Goal: Information Seeking & Learning: Learn about a topic

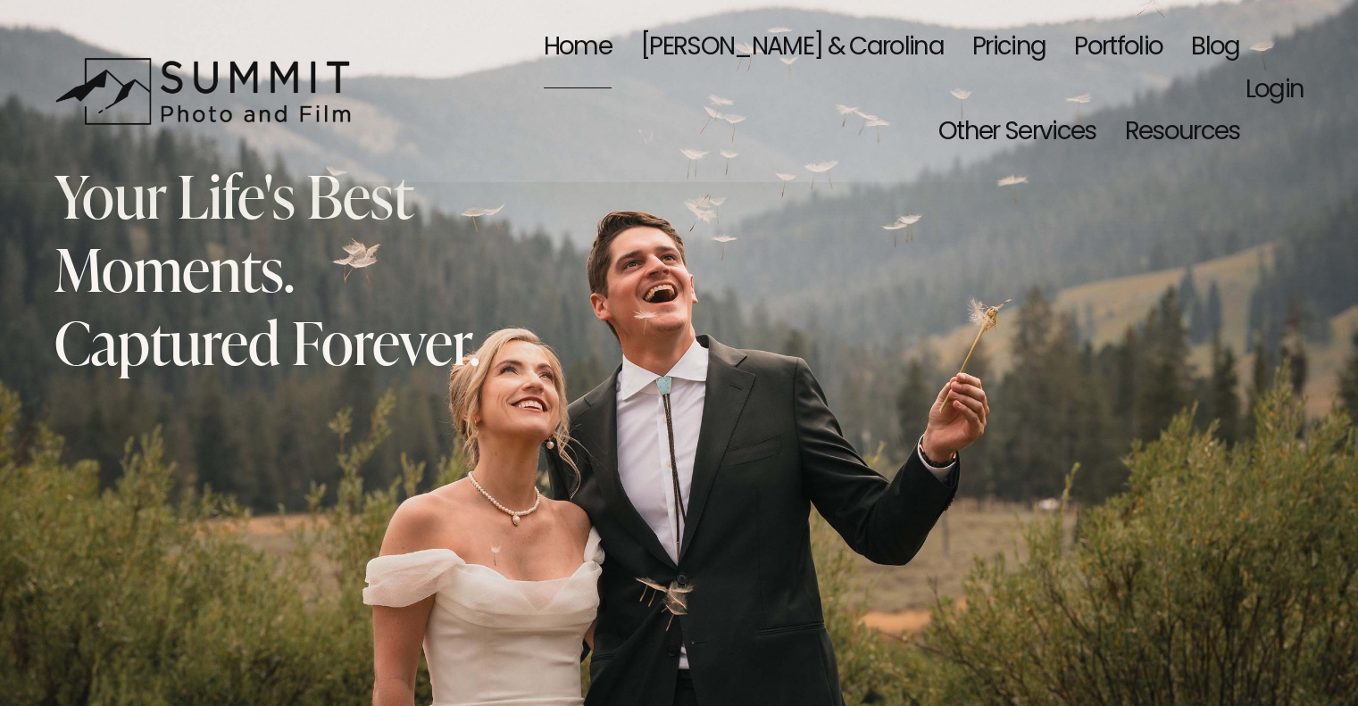
click at [973, 42] on link "Pricing" at bounding box center [1009, 49] width 73 height 84
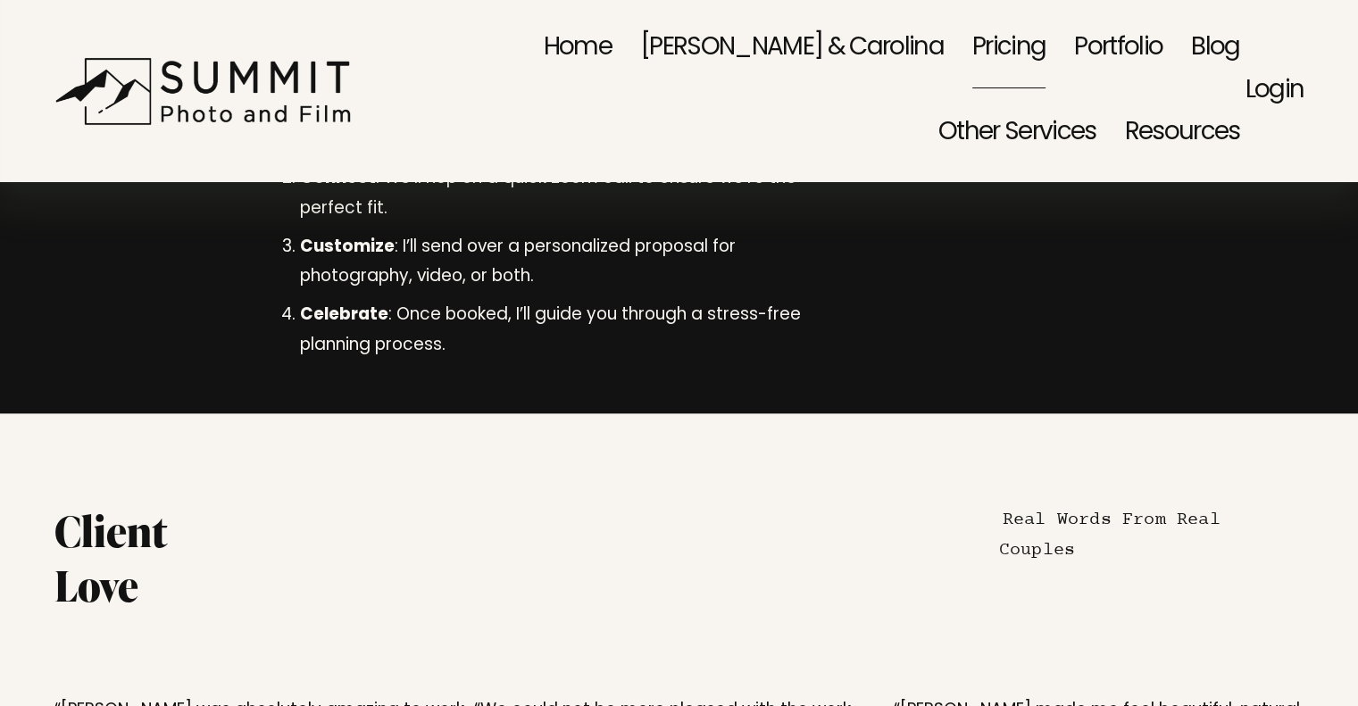
scroll to position [3483, 0]
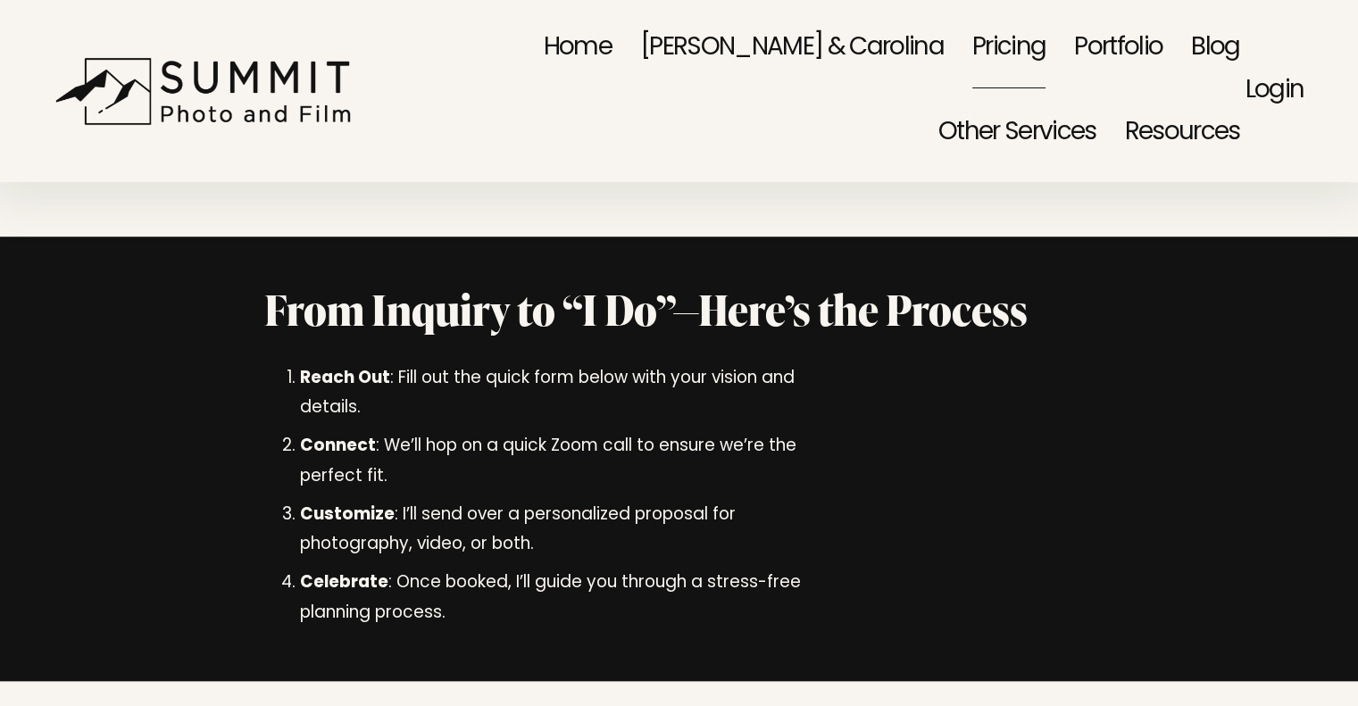
click at [973, 50] on link "Pricing" at bounding box center [1009, 49] width 73 height 84
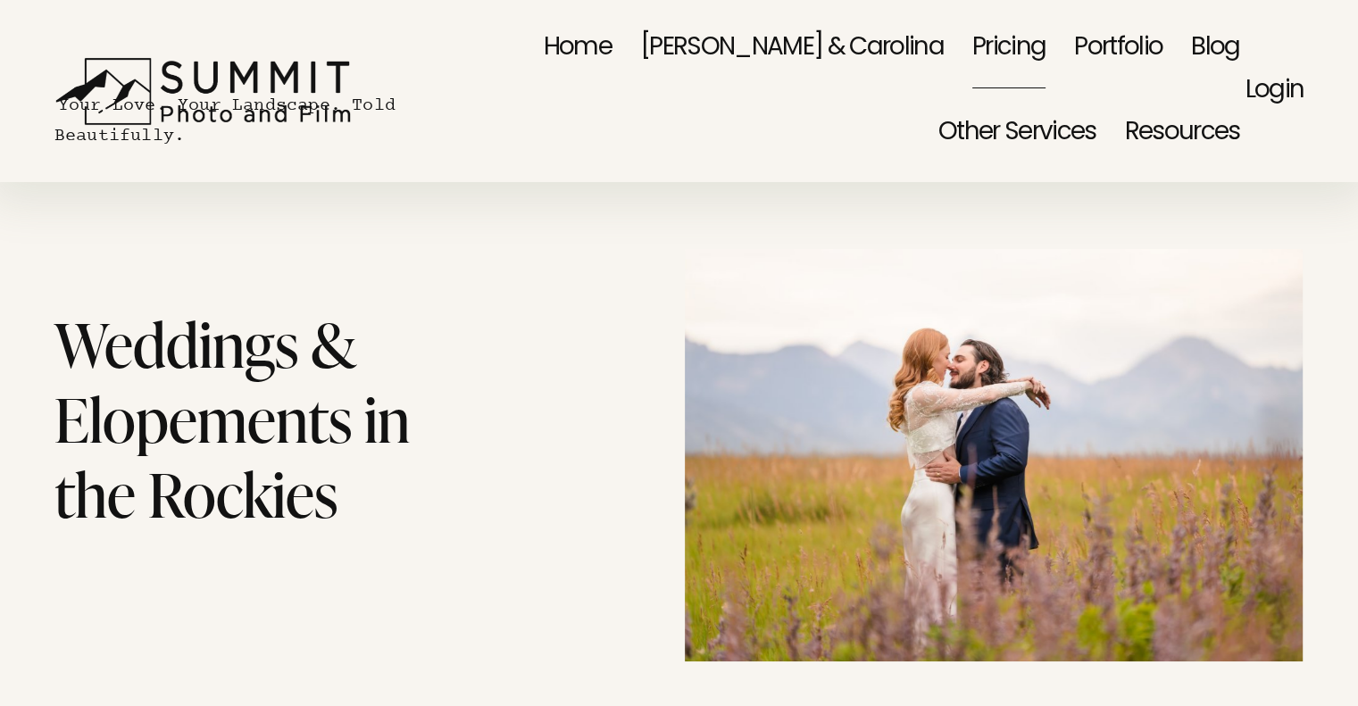
click at [857, 465] on div at bounding box center [994, 455] width 620 height 413
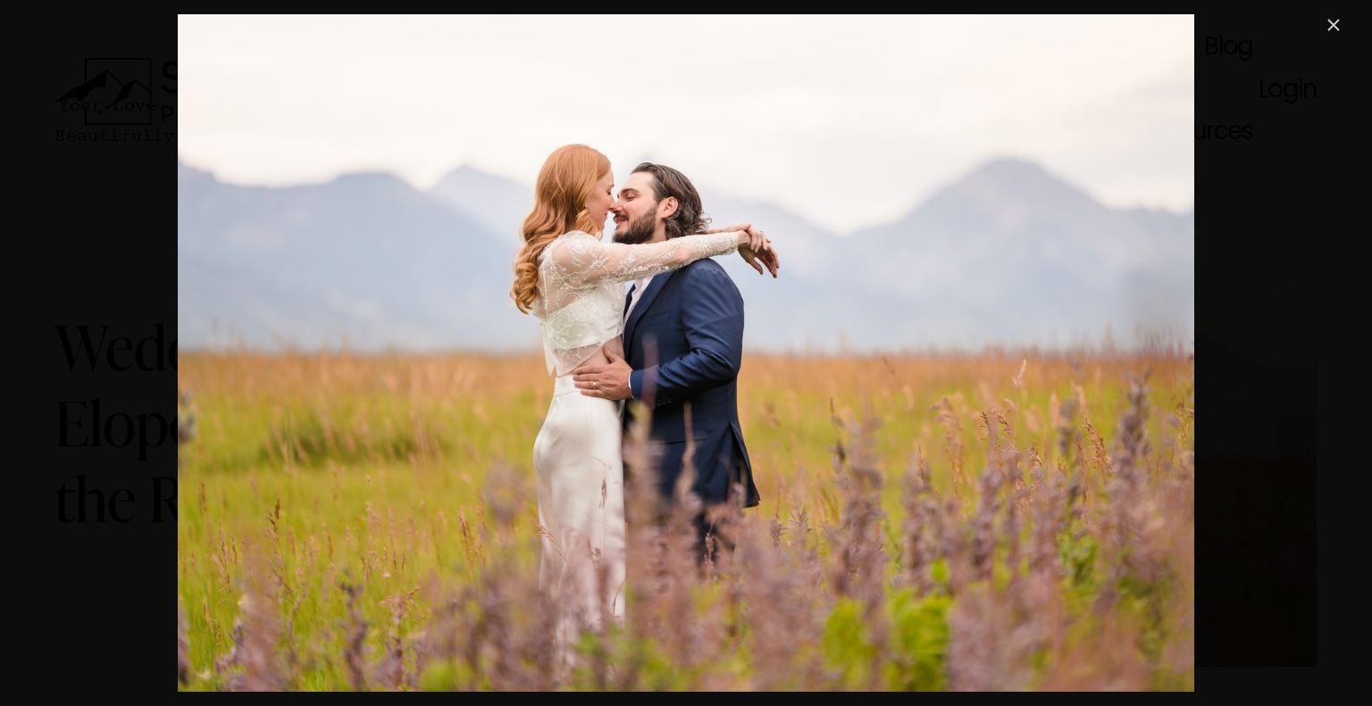
click at [1268, 278] on div "Image" at bounding box center [686, 353] width 1317 height 678
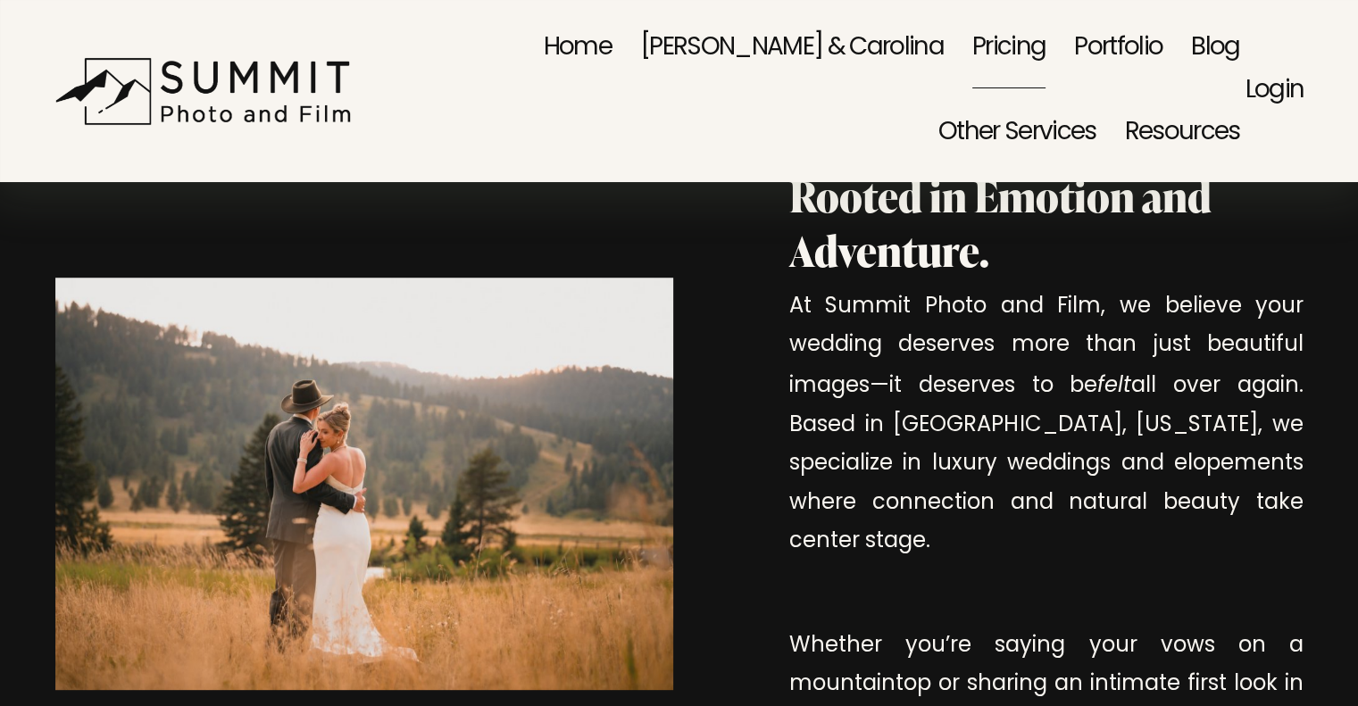
scroll to position [625, 0]
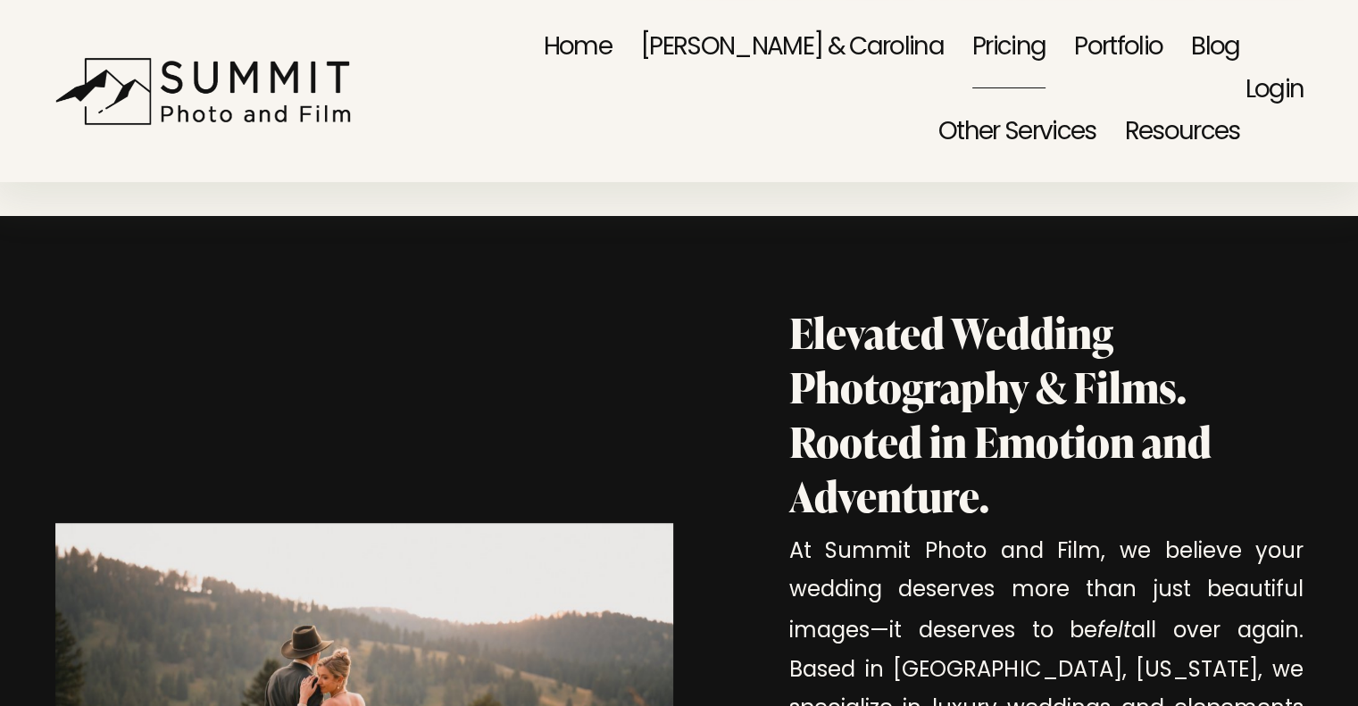
click at [1074, 42] on link "Portfolio" at bounding box center [1118, 49] width 88 height 84
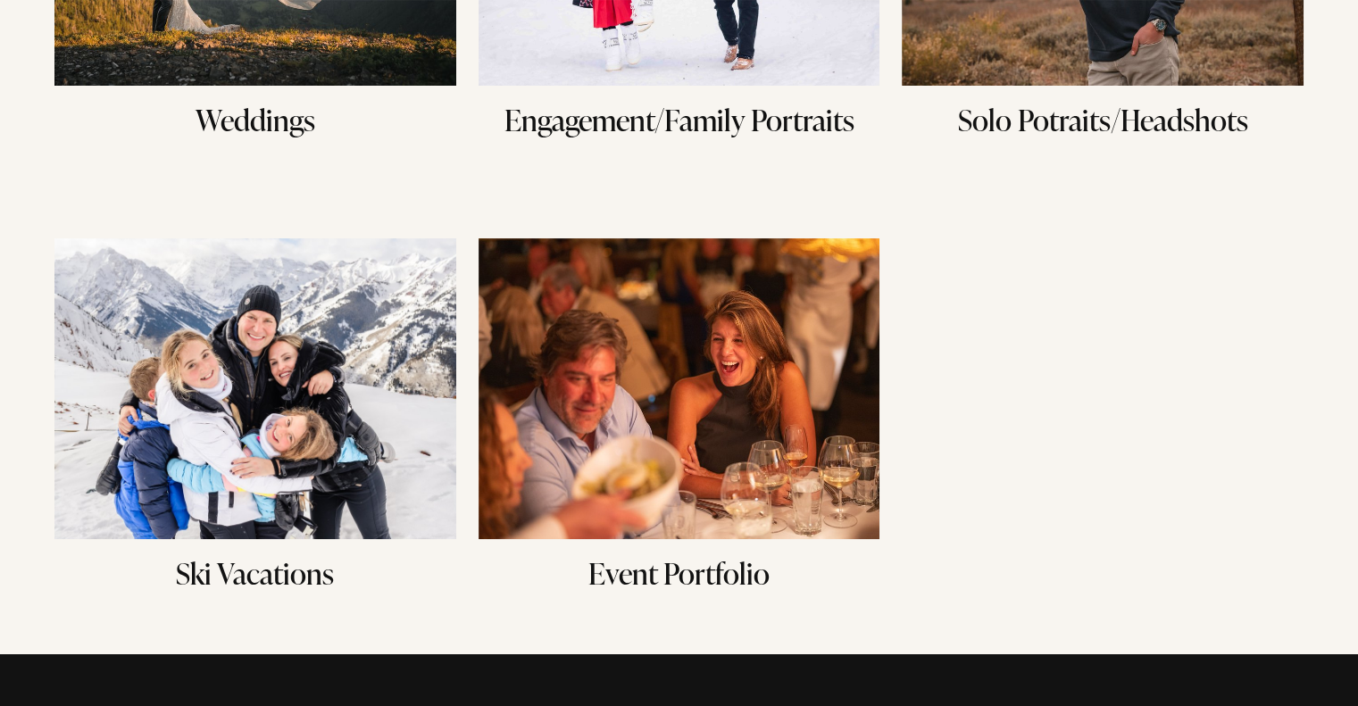
scroll to position [536, 0]
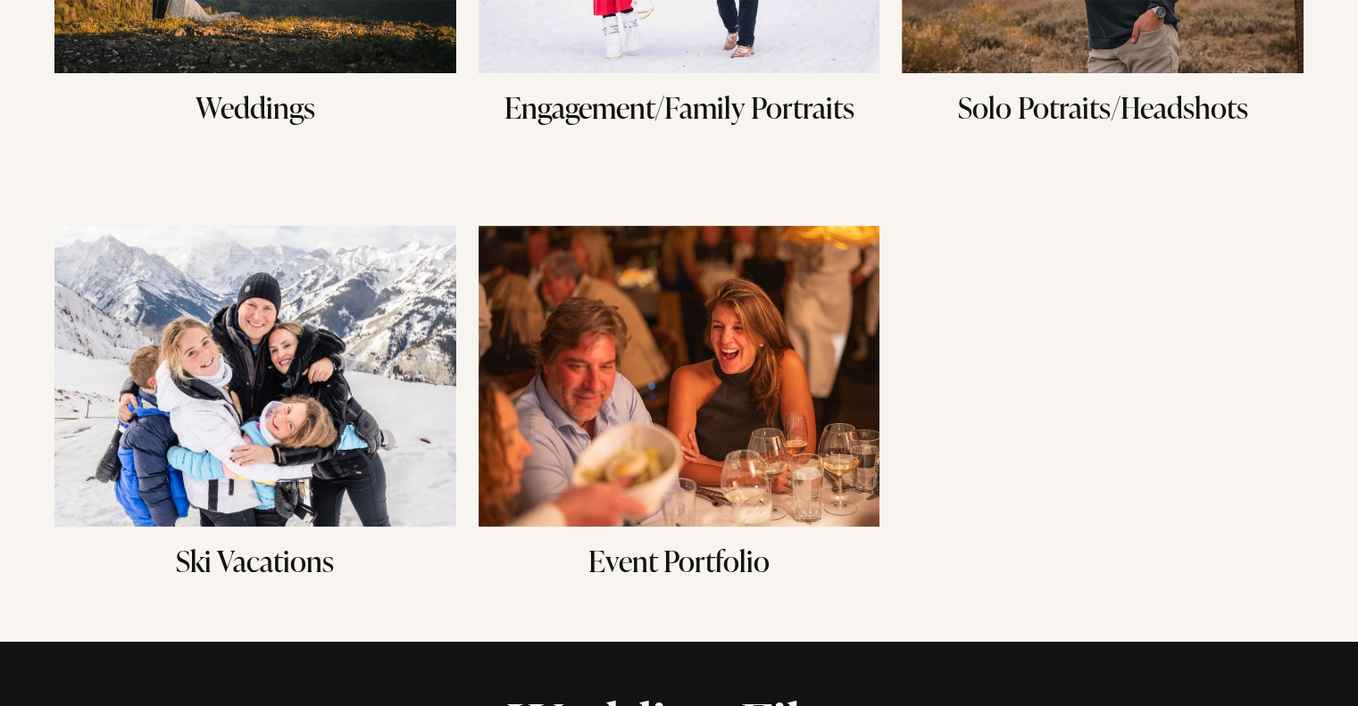
click at [701, 364] on img at bounding box center [680, 376] width 402 height 301
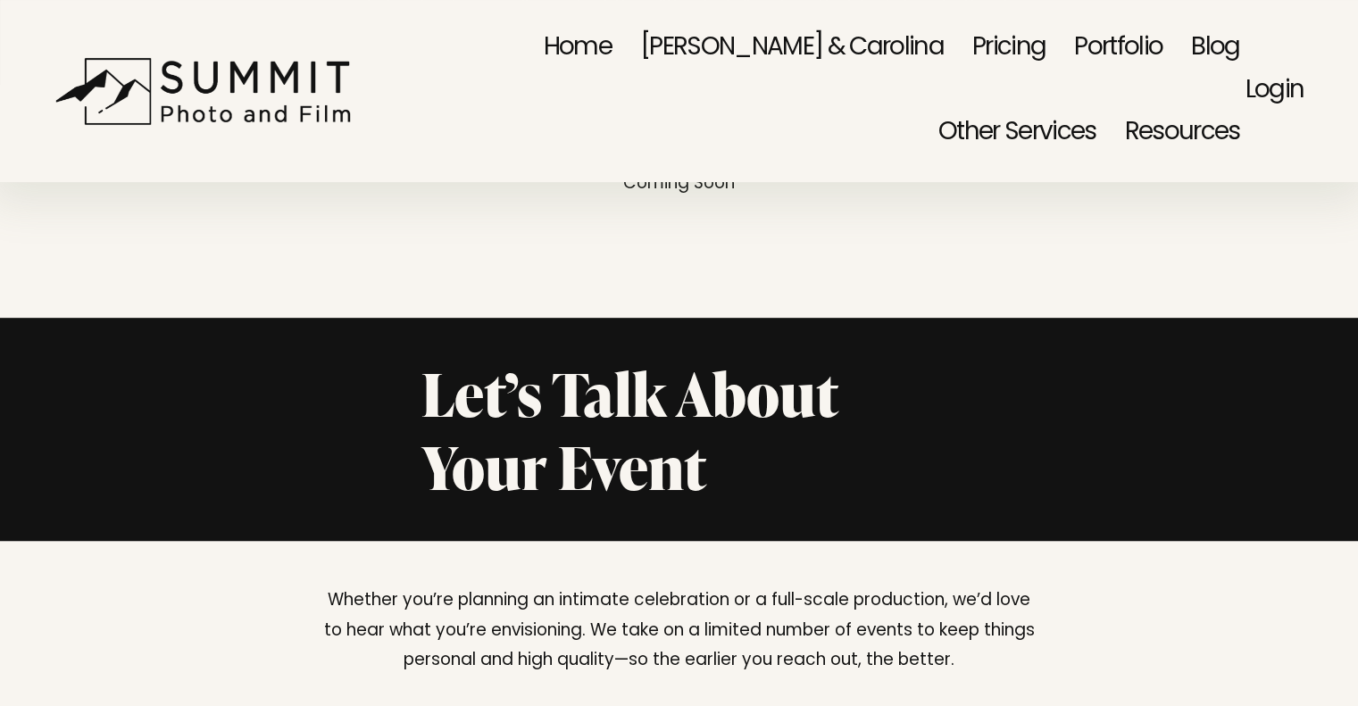
scroll to position [2766, 0]
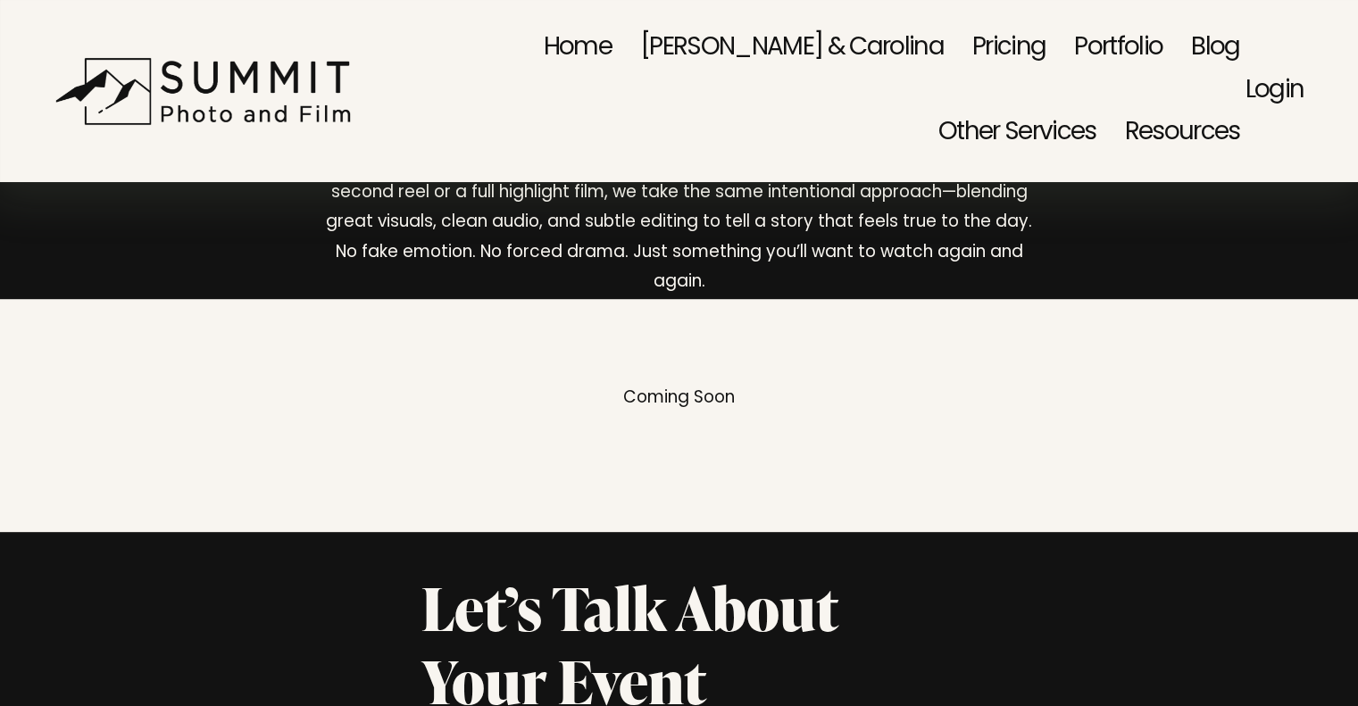
click at [1191, 39] on link "Blog" at bounding box center [1215, 49] width 48 height 84
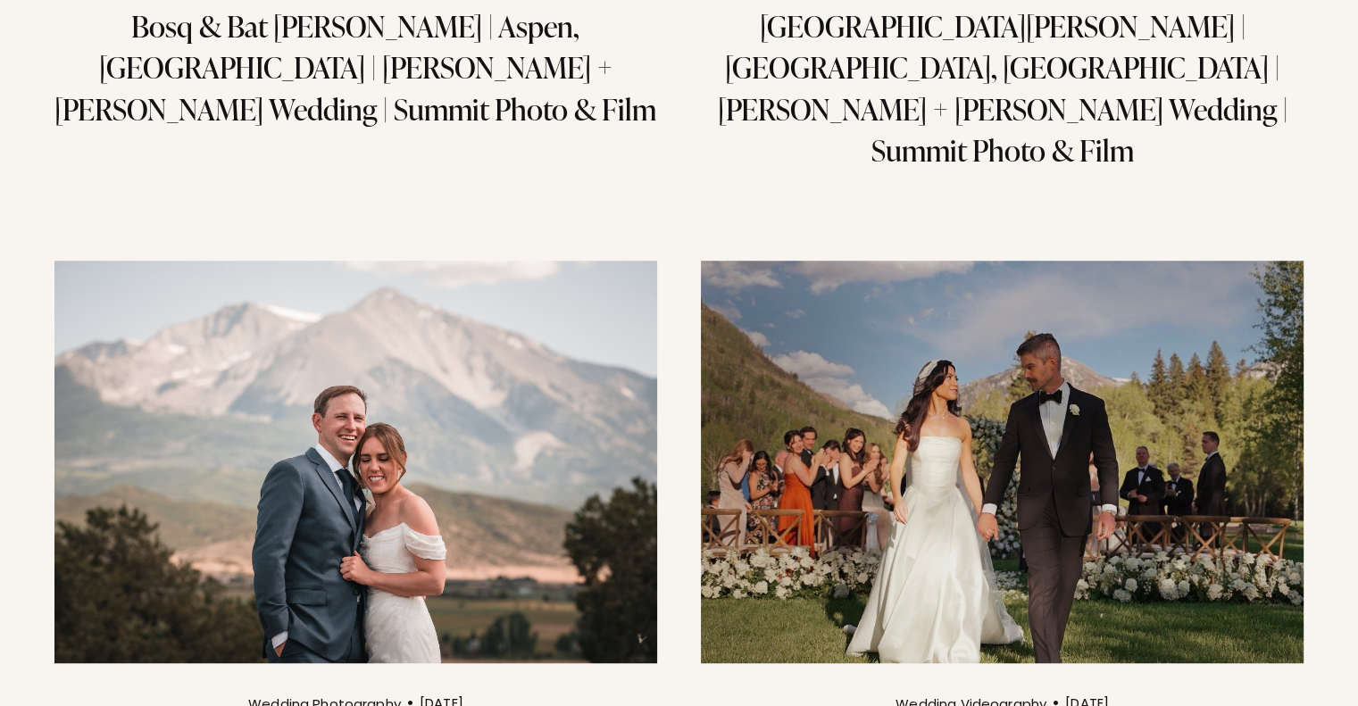
scroll to position [714, 0]
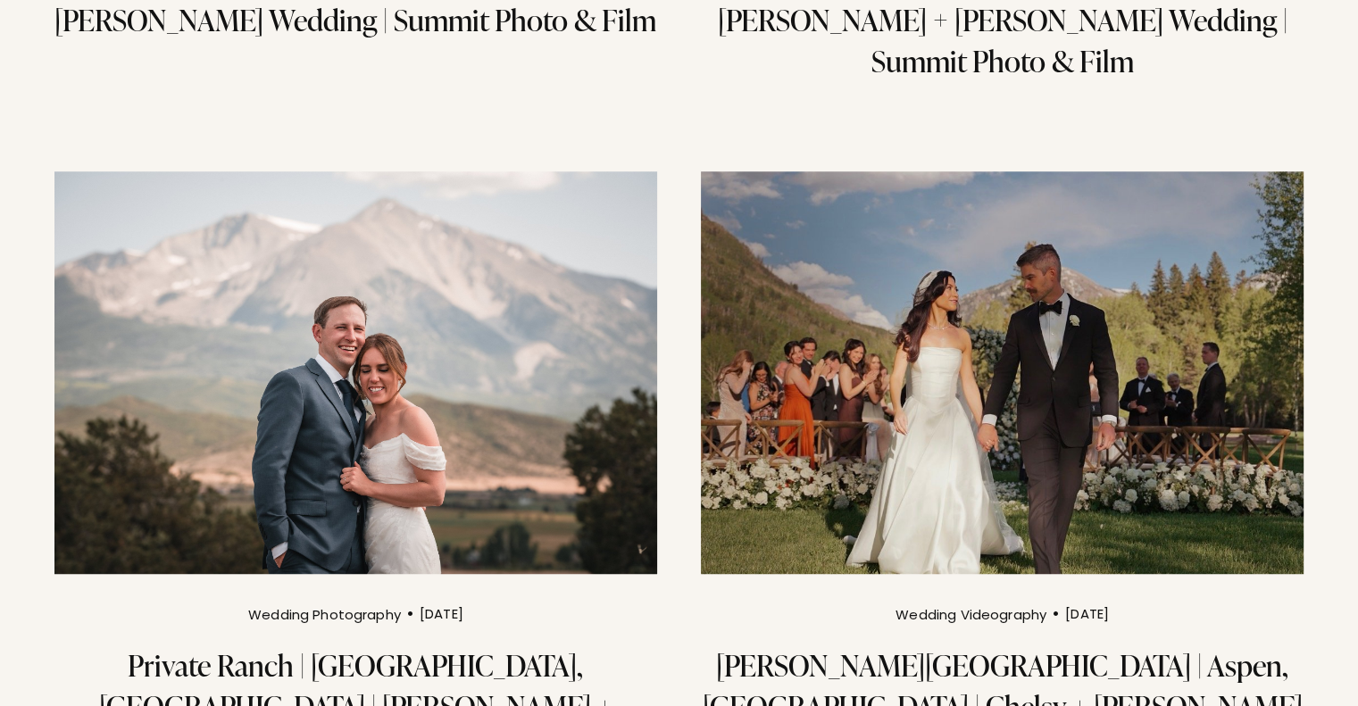
click at [469, 331] on img at bounding box center [355, 373] width 609 height 407
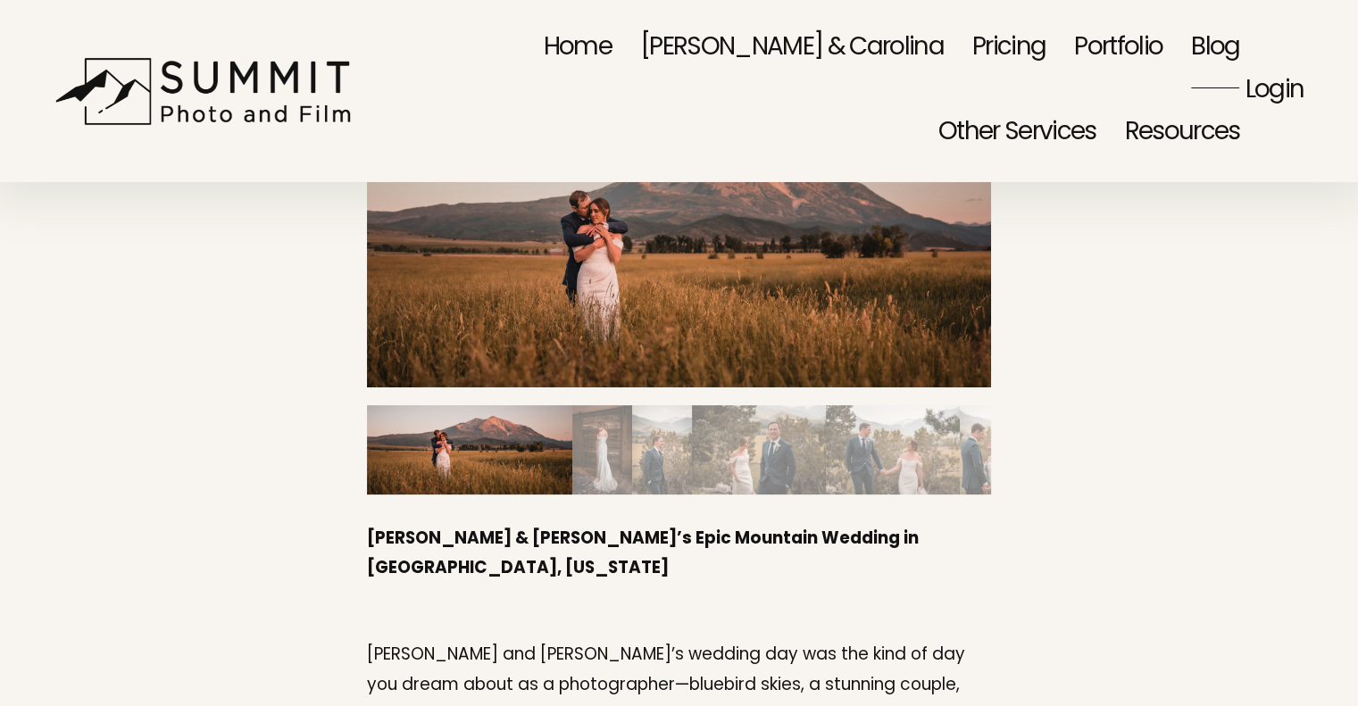
scroll to position [135, 0]
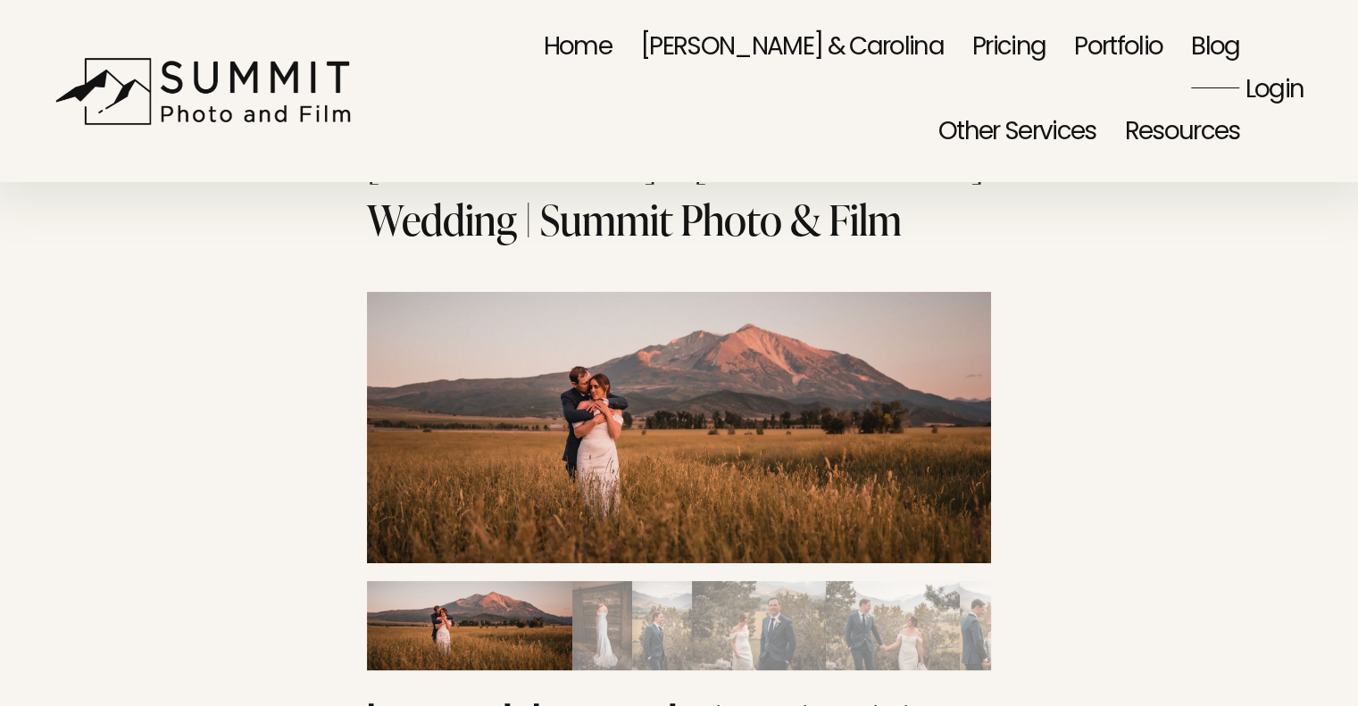
click at [0, 0] on span "Event Photography" at bounding box center [0, 0] width 0 height 0
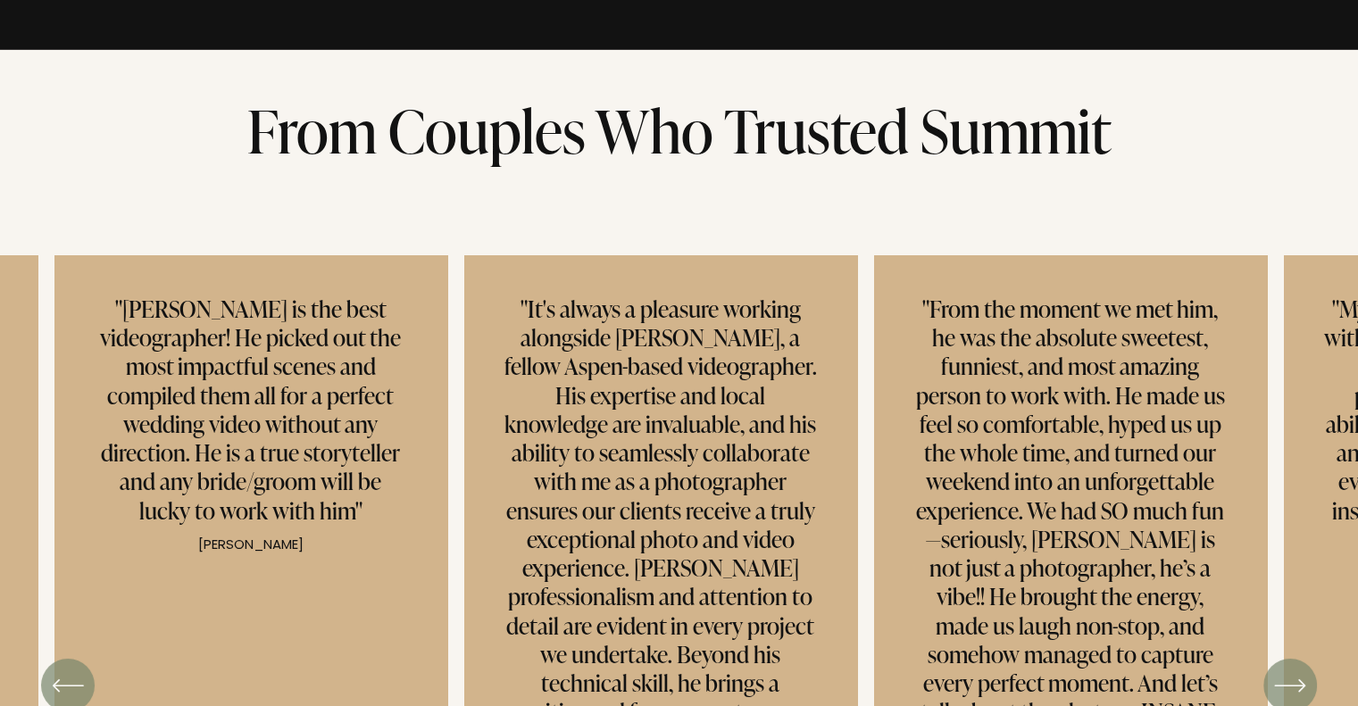
scroll to position [6073, 0]
